Goal: Entertainment & Leisure: Consume media (video, audio)

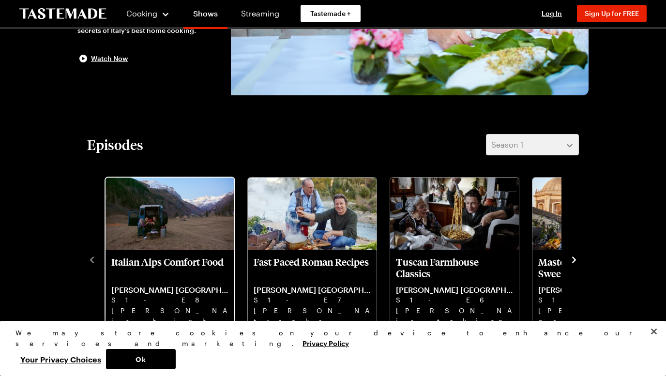
scroll to position [166, 0]
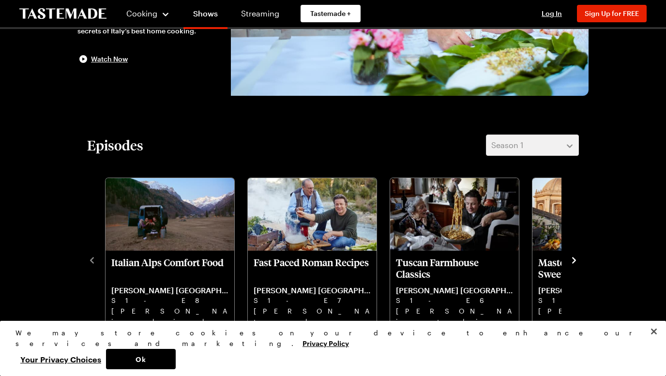
click at [575, 261] on icon "navigate to next item" at bounding box center [574, 260] width 4 height 6
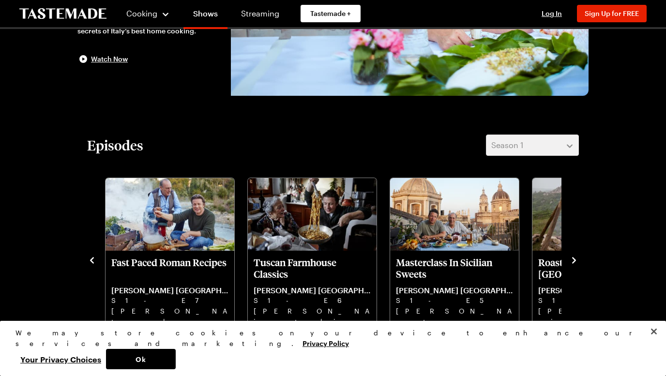
click at [575, 261] on icon "navigate to next item" at bounding box center [574, 260] width 4 height 6
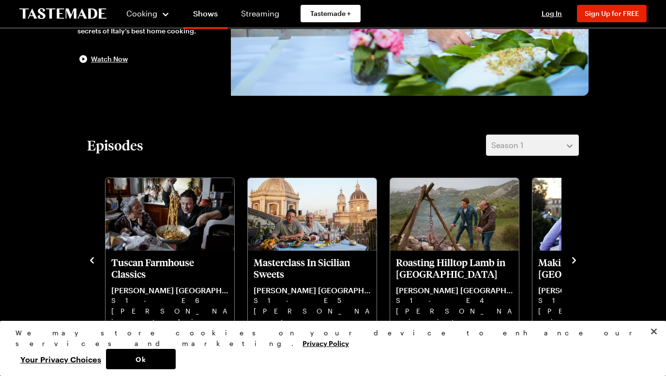
click at [573, 261] on icon "navigate to next item" at bounding box center [574, 261] width 10 height 10
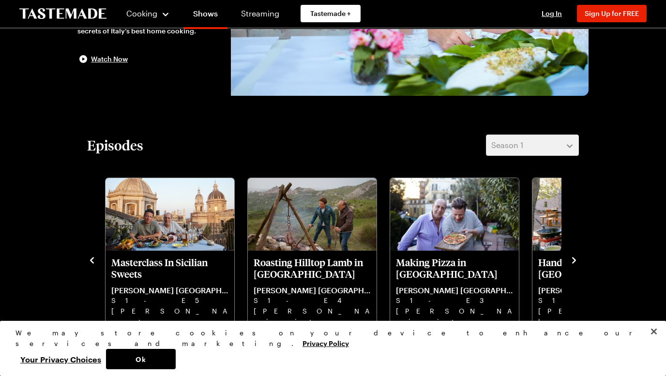
click at [573, 261] on icon "navigate to next item" at bounding box center [574, 261] width 10 height 10
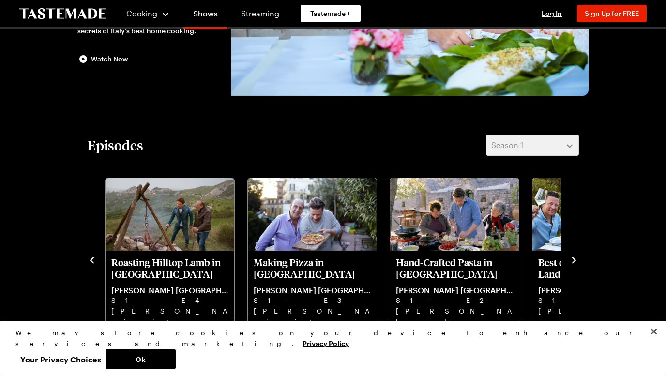
click at [573, 261] on icon "navigate to next item" at bounding box center [574, 261] width 10 height 10
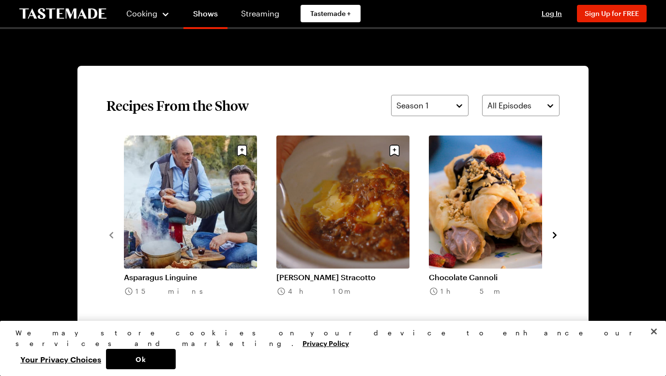
scroll to position [662, 0]
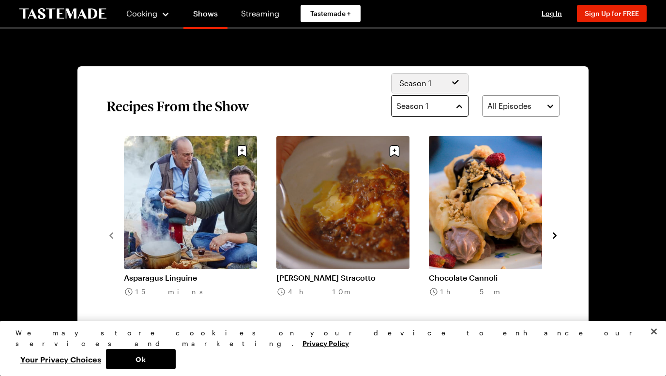
click at [461, 107] on button "Season 1" at bounding box center [429, 105] width 77 height 21
click at [520, 106] on span "All Episodes" at bounding box center [509, 106] width 44 height 12
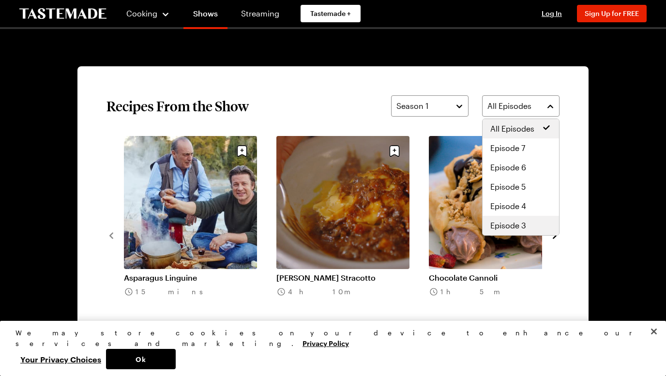
click at [514, 222] on span "Episode 3" at bounding box center [508, 226] width 36 height 12
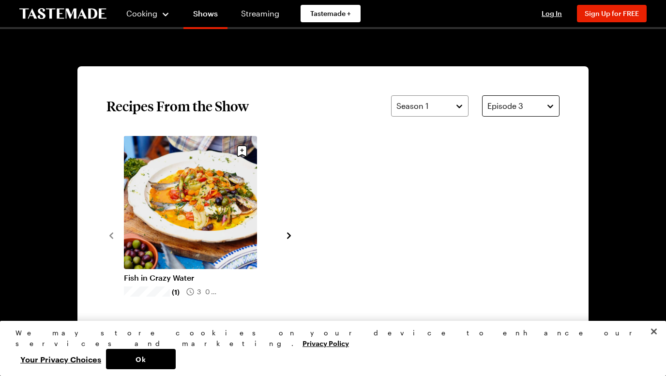
click at [516, 105] on span "Episode 3" at bounding box center [505, 106] width 36 height 12
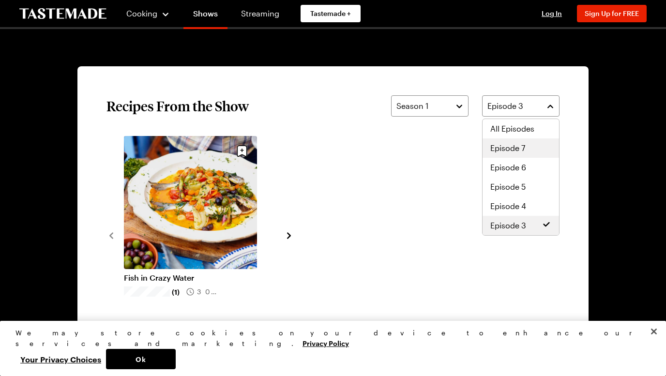
click at [511, 145] on span "Episode 7" at bounding box center [507, 148] width 35 height 12
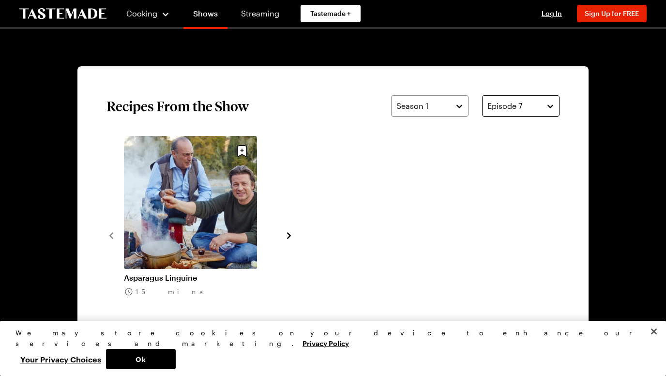
click at [506, 110] on span "Episode 7" at bounding box center [504, 106] width 35 height 12
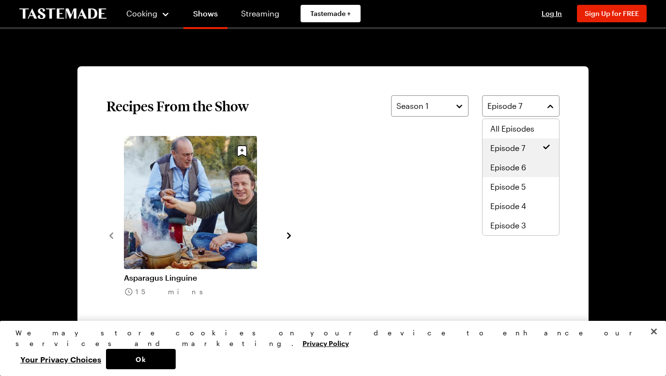
click at [505, 166] on span "Episode 6" at bounding box center [508, 168] width 36 height 12
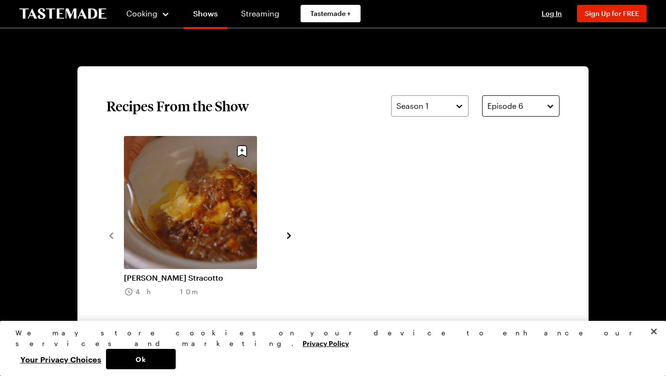
click at [507, 107] on span "Episode 6" at bounding box center [505, 106] width 36 height 12
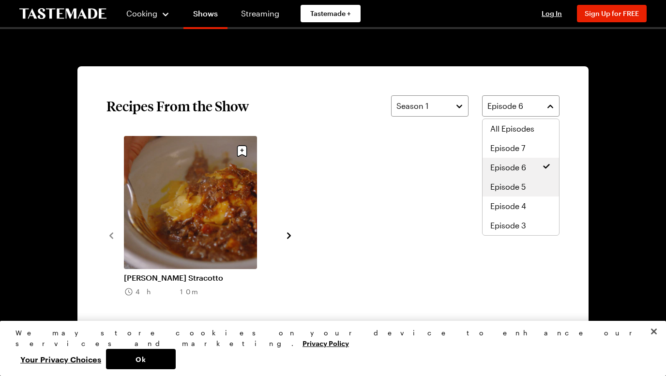
click at [507, 191] on span "Episode 5" at bounding box center [507, 187] width 35 height 12
